Goal: Task Accomplishment & Management: Use online tool/utility

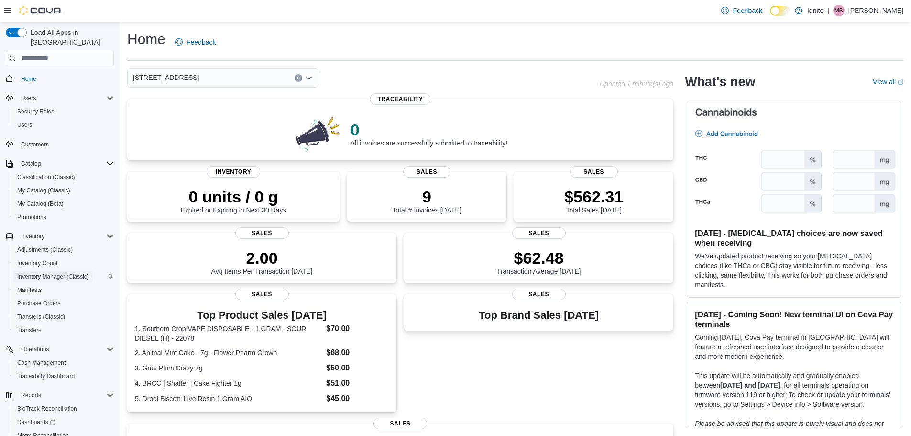
click at [52, 273] on span "Inventory Manager (Classic)" at bounding box center [53, 277] width 72 height 8
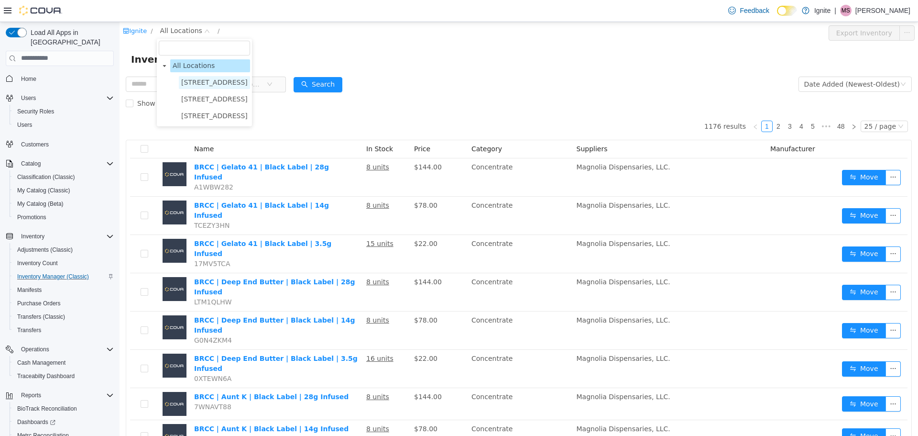
click at [195, 86] on span "[STREET_ADDRESS]" at bounding box center [214, 82] width 66 height 8
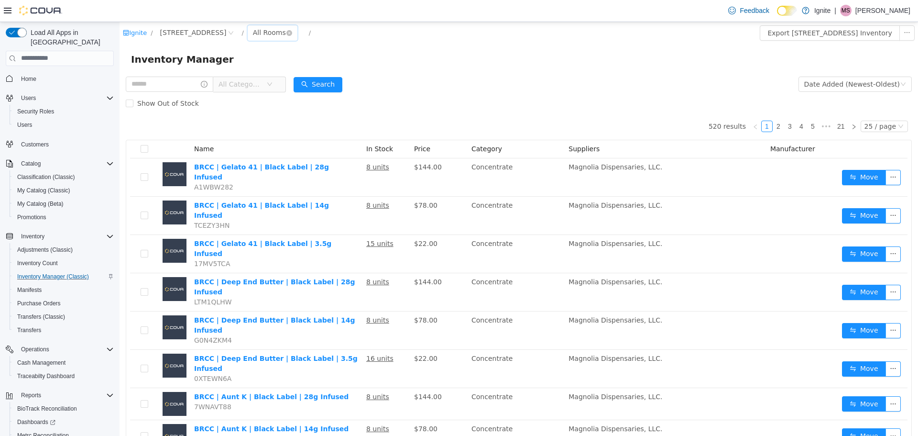
click at [253, 32] on div "All Rooms" at bounding box center [269, 32] width 33 height 14
click at [252, 71] on li "Default" at bounding box center [249, 66] width 57 height 15
click at [188, 90] on input "text" at bounding box center [170, 83] width 88 height 15
type input "*********"
click at [335, 83] on button "Search" at bounding box center [327, 84] width 49 height 15
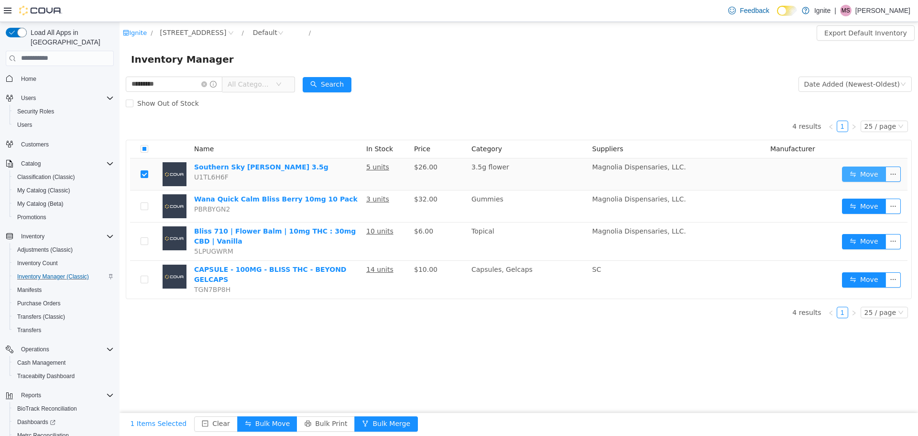
click at [859, 172] on button "Move" at bounding box center [864, 173] width 44 height 15
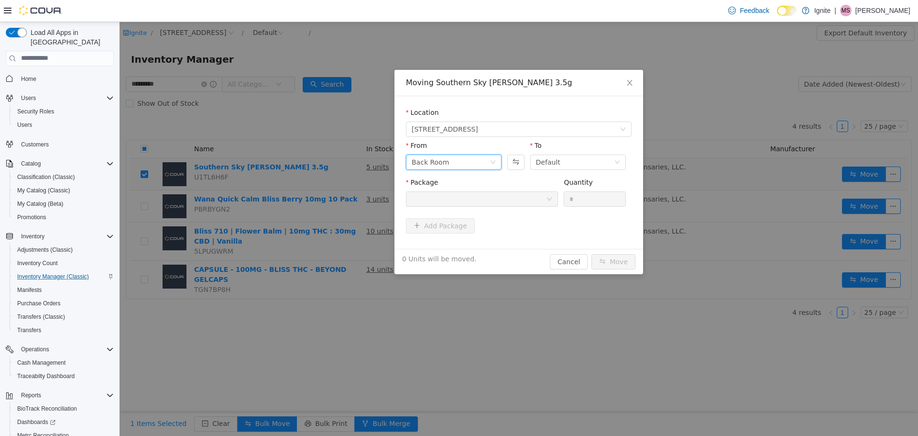
click at [484, 161] on div "Back Room" at bounding box center [451, 161] width 78 height 14
click at [461, 198] on li "Default" at bounding box center [454, 195] width 96 height 15
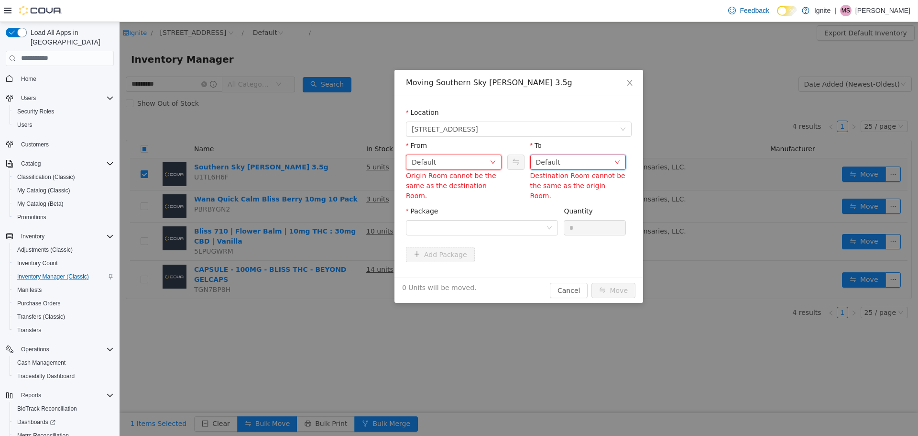
click at [549, 155] on div "Default" at bounding box center [548, 161] width 24 height 14
click at [562, 211] on li "Back Room" at bounding box center [578, 211] width 96 height 15
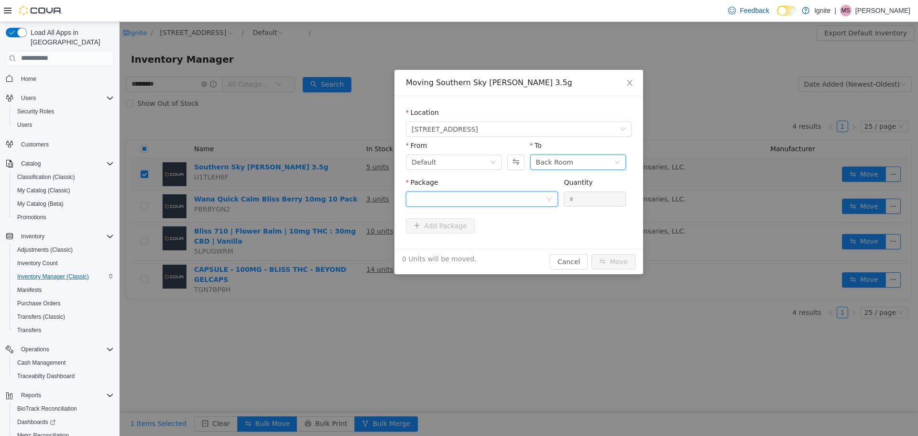
click at [492, 194] on div at bounding box center [479, 198] width 134 height 14
click at [482, 232] on strong "1A4230100003DB9000001900" at bounding box center [469, 233] width 114 height 8
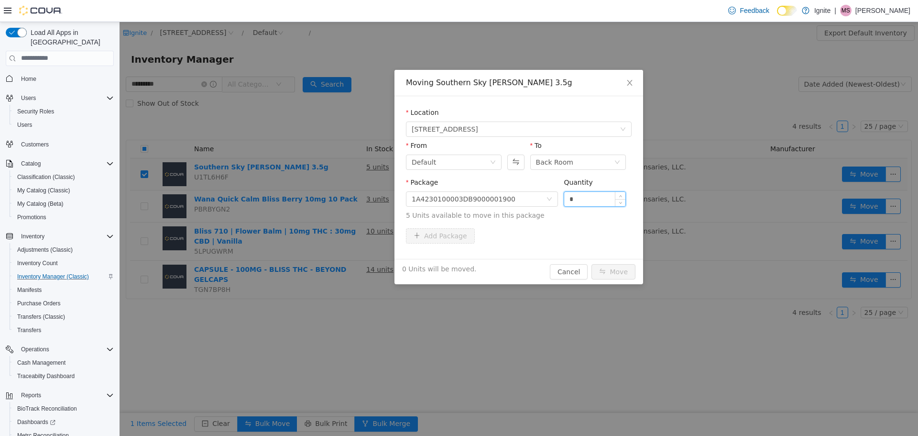
click at [579, 199] on input "*" at bounding box center [594, 198] width 61 height 14
type input "*"
click at [614, 269] on button "Move" at bounding box center [614, 270] width 44 height 15
